Goal: Task Accomplishment & Management: Manage account settings

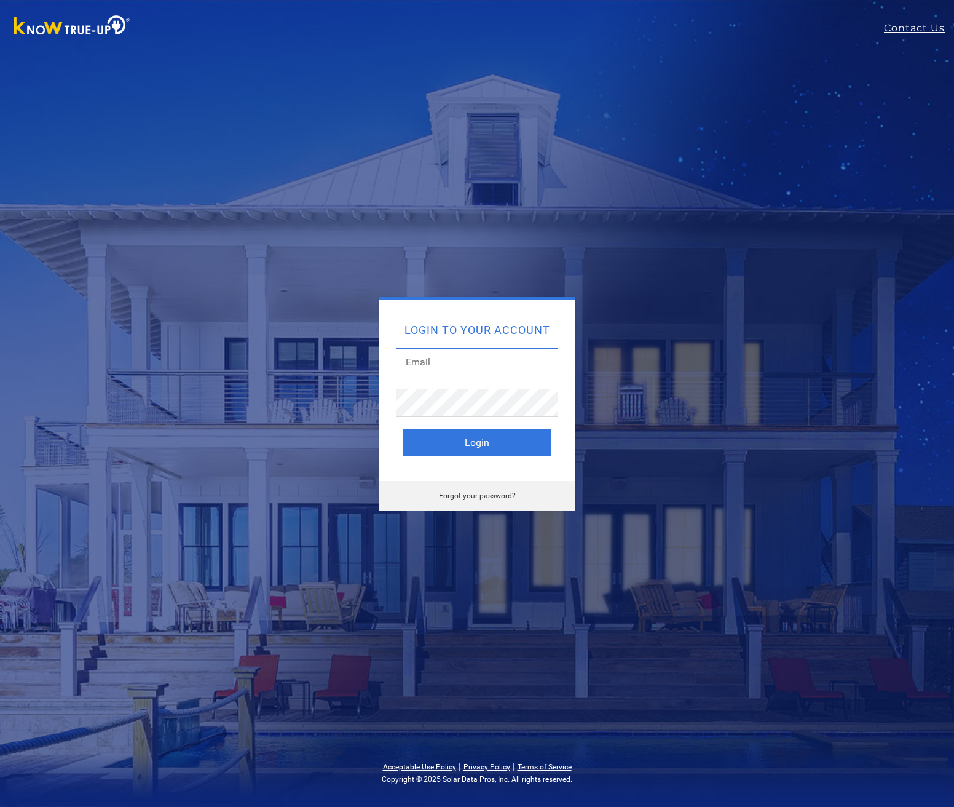
click at [456, 363] on input "text" at bounding box center [477, 362] width 162 height 28
type input "[EMAIL_ADDRESS][DOMAIN_NAME]"
click at [491, 494] on link "Forgot your password?" at bounding box center [477, 495] width 77 height 9
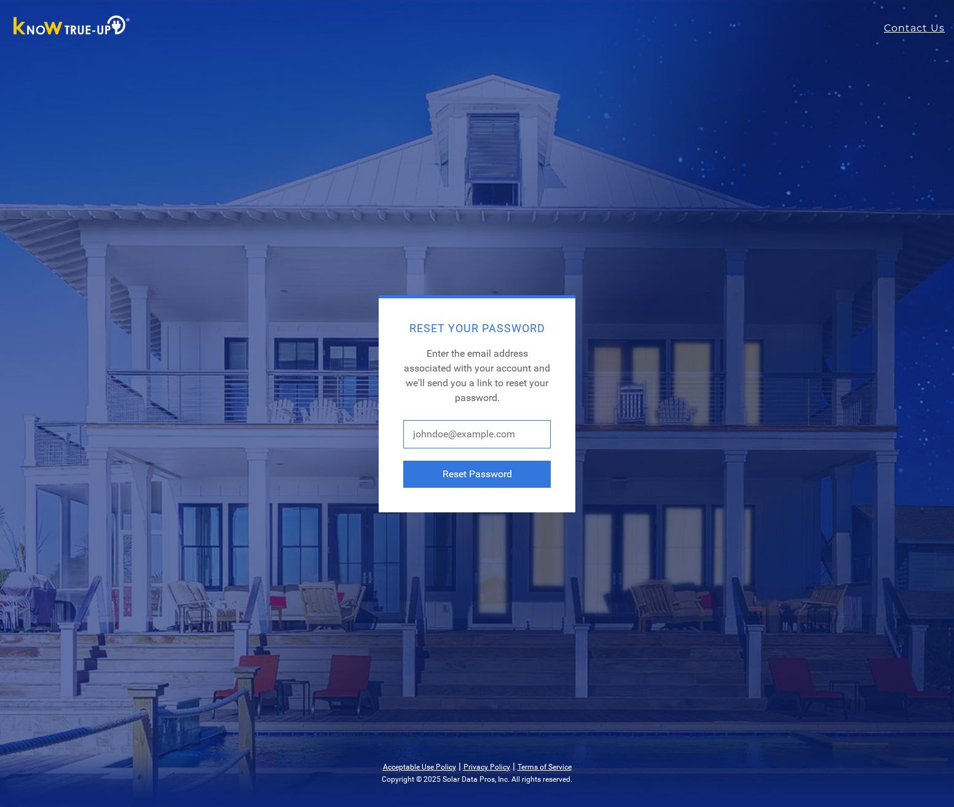
click at [483, 435] on input "text" at bounding box center [477, 434] width 148 height 28
type input "[EMAIL_ADDRESS][DOMAIN_NAME]"
click at [508, 474] on button "Reset Password" at bounding box center [477, 474] width 148 height 27
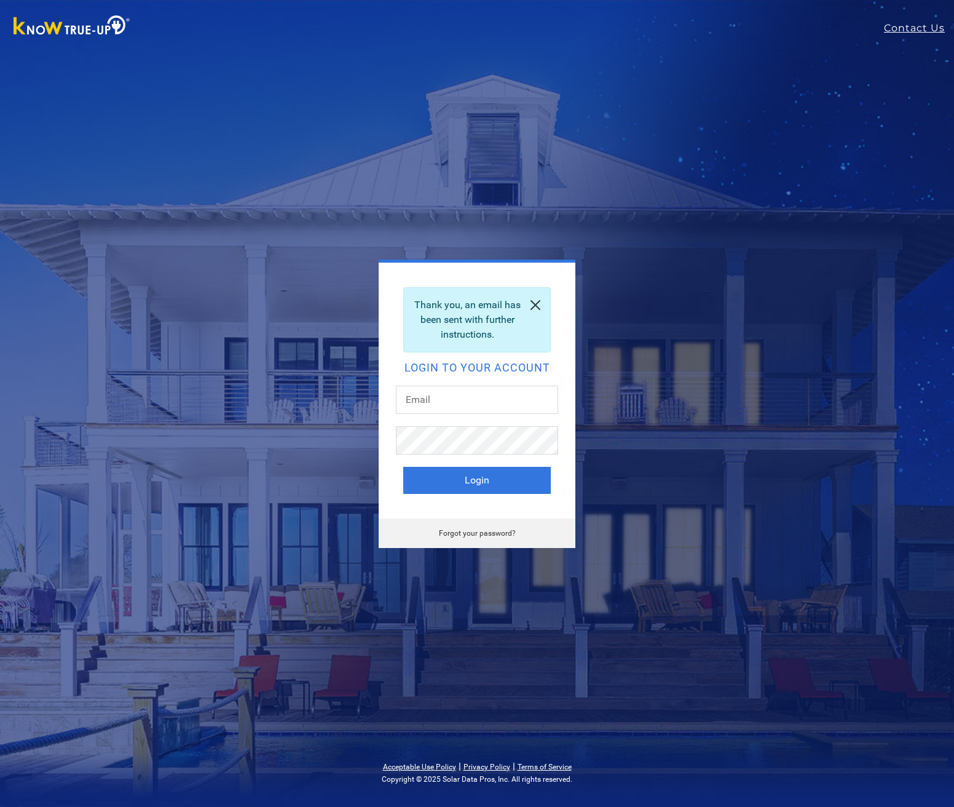
click at [531, 303] on link at bounding box center [536, 305] width 30 height 34
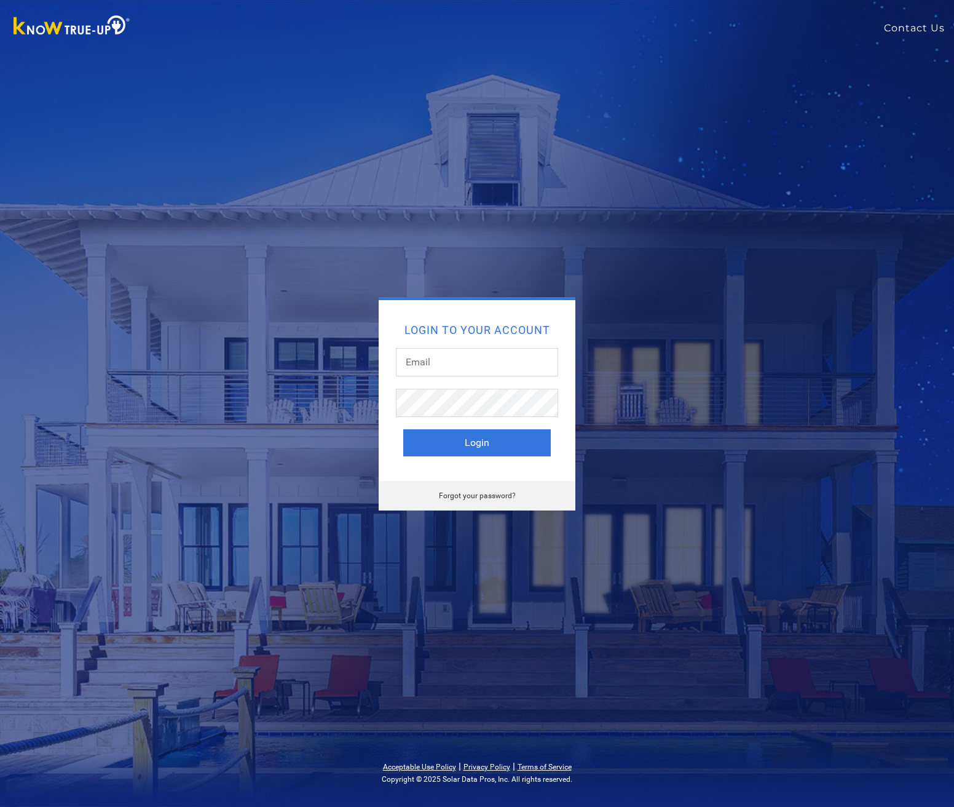
click at [917, 28] on link "Contact Us" at bounding box center [919, 28] width 70 height 15
